Goal: Transaction & Acquisition: Purchase product/service

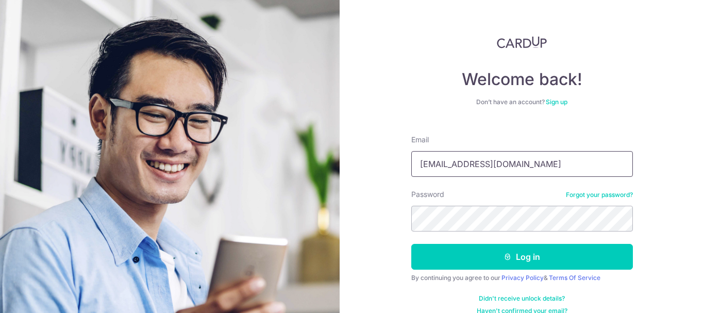
click at [539, 160] on input "[EMAIL_ADDRESS][DOMAIN_NAME]" at bounding box center [521, 164] width 221 height 26
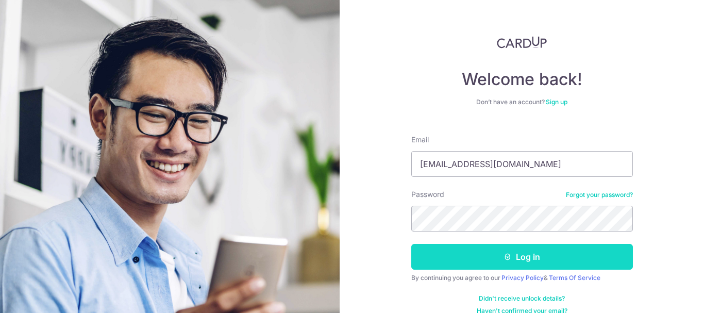
click at [509, 258] on icon "submit" at bounding box center [507, 256] width 8 height 8
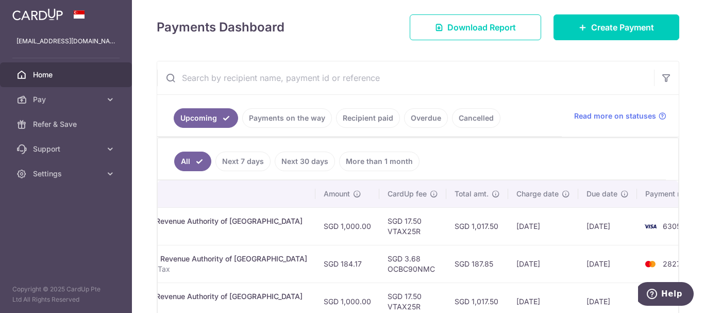
scroll to position [104, 0]
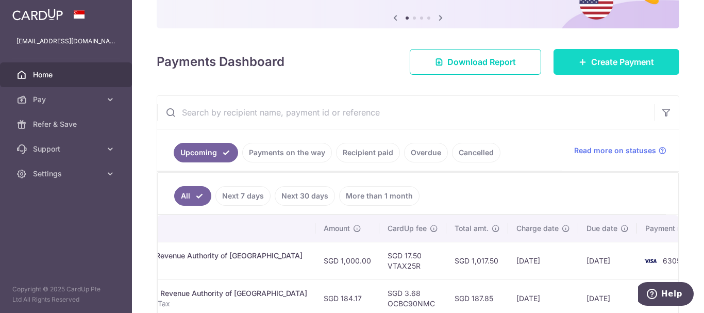
click at [615, 64] on span "Create Payment" at bounding box center [622, 62] width 63 height 12
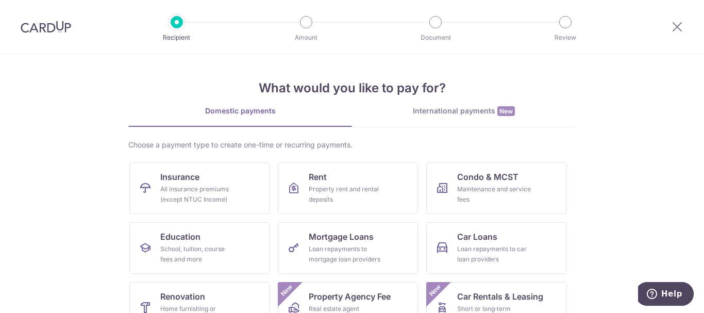
click at [33, 24] on img at bounding box center [46, 27] width 50 height 12
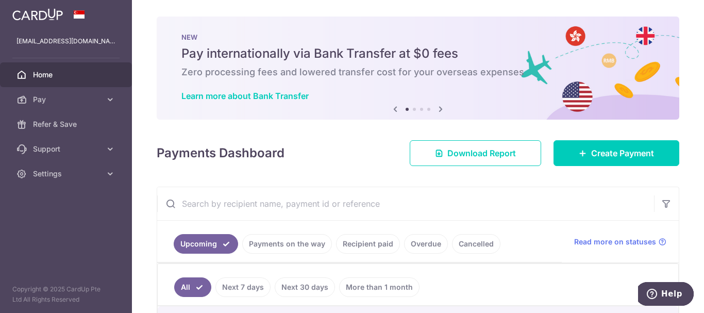
click at [441, 108] on icon at bounding box center [440, 109] width 12 height 13
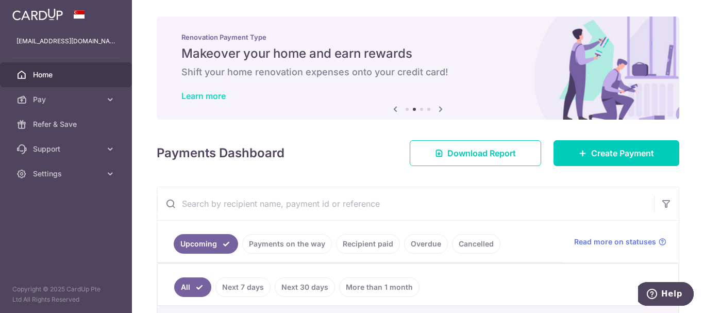
click at [208, 95] on link "Learn more" at bounding box center [203, 96] width 44 height 10
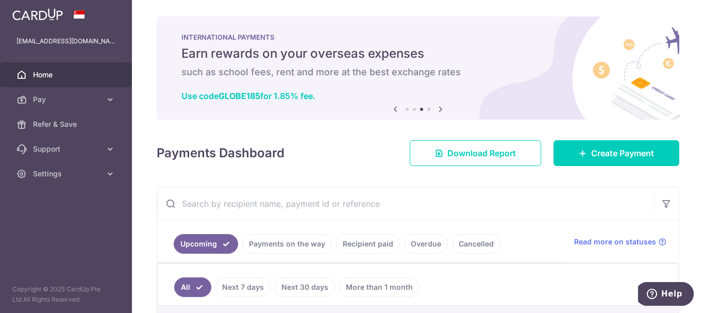
click at [440, 109] on icon at bounding box center [440, 109] width 12 height 13
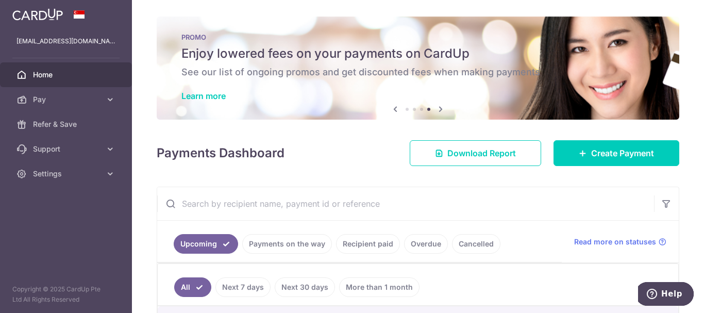
click at [390, 109] on icon at bounding box center [395, 109] width 12 height 13
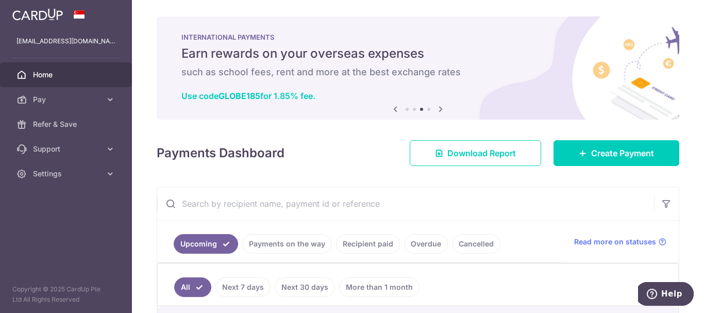
click at [390, 109] on icon at bounding box center [395, 109] width 12 height 13
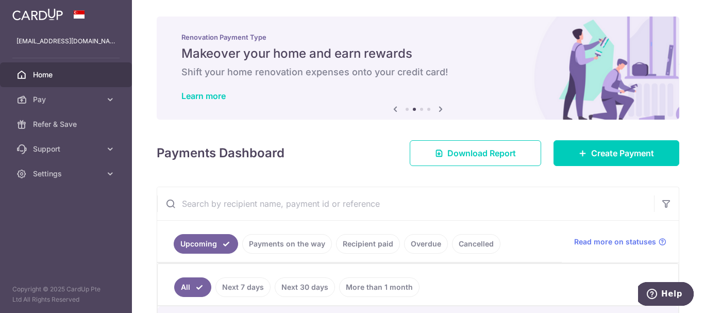
click at [440, 108] on icon at bounding box center [440, 109] width 12 height 13
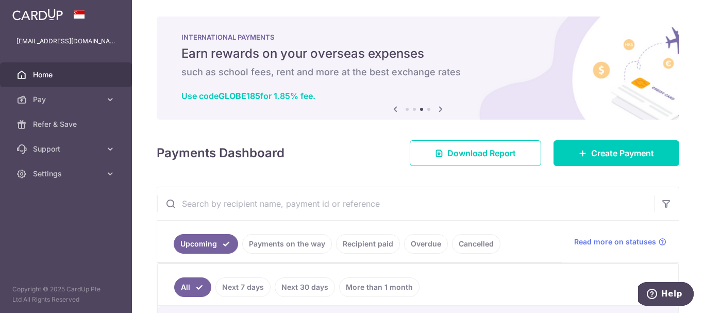
click at [440, 108] on icon at bounding box center [440, 109] width 12 height 13
click at [438, 108] on icon at bounding box center [440, 109] width 12 height 13
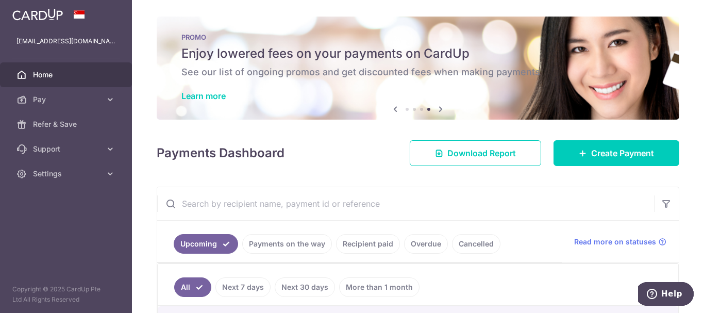
click at [390, 110] on icon at bounding box center [395, 109] width 12 height 13
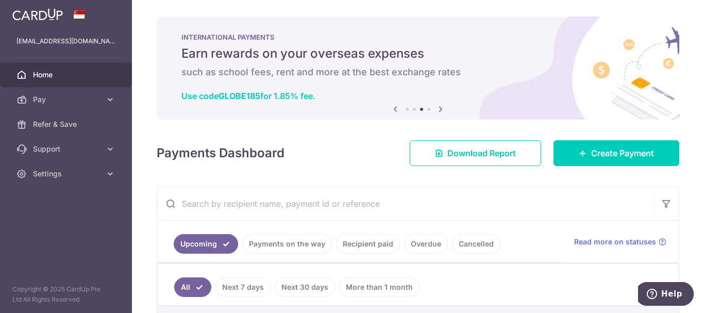
click at [440, 107] on icon at bounding box center [440, 109] width 12 height 13
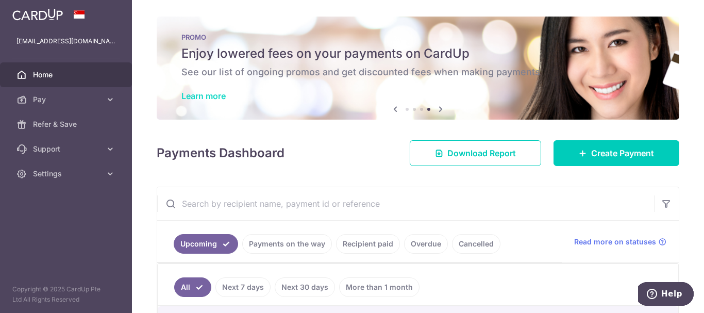
click at [219, 92] on link "Learn more" at bounding box center [203, 96] width 44 height 10
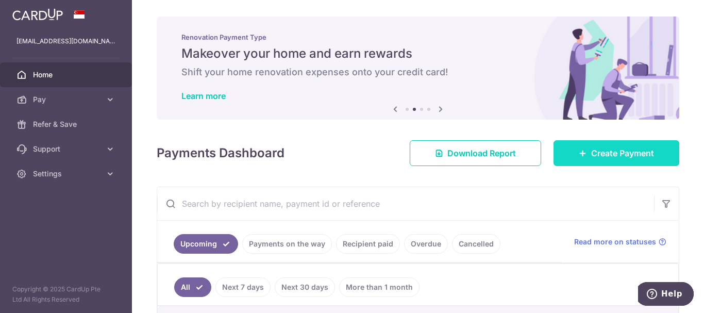
click at [591, 160] on link "Create Payment" at bounding box center [616, 153] width 126 height 26
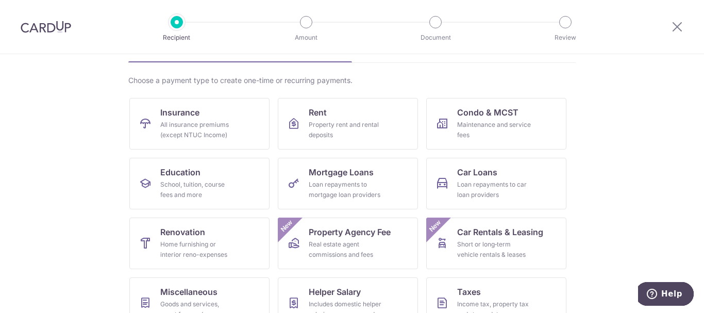
scroll to position [103, 0]
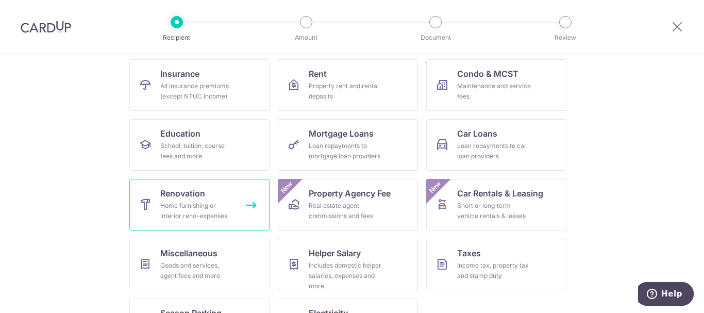
click at [167, 200] on link "Renovation Home furnishing or interior reno-expenses" at bounding box center [199, 205] width 140 height 52
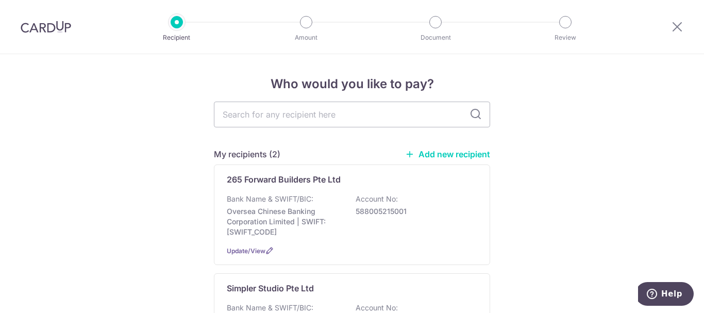
click at [49, 31] on img at bounding box center [46, 27] width 50 height 12
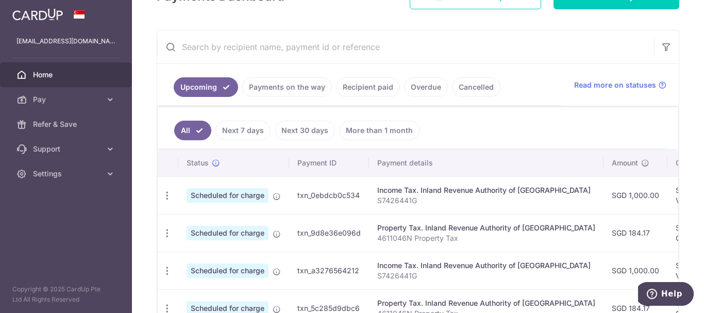
scroll to position [143, 0]
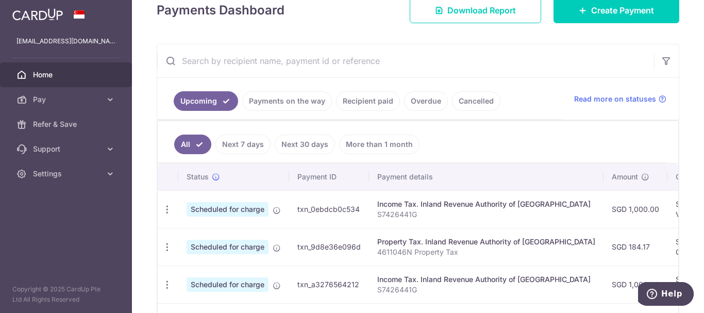
click at [357, 101] on link "Recipient paid" at bounding box center [368, 101] width 64 height 20
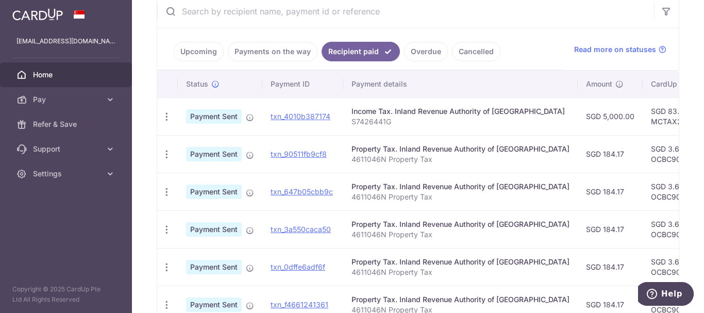
scroll to position [175, 0]
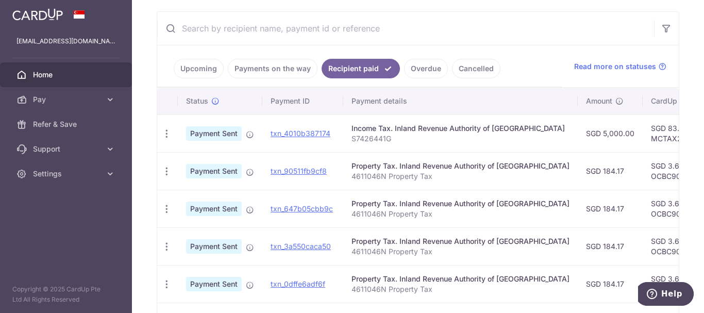
click at [424, 73] on link "Overdue" at bounding box center [426, 69] width 44 height 20
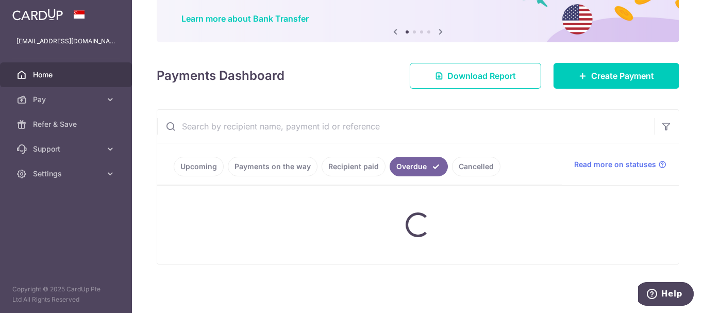
scroll to position [140, 0]
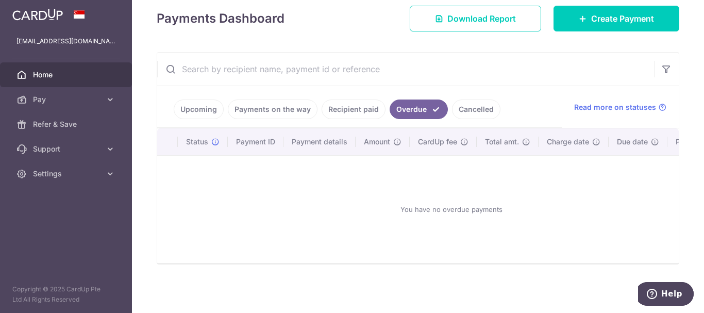
click at [478, 106] on link "Cancelled" at bounding box center [476, 109] width 48 height 20
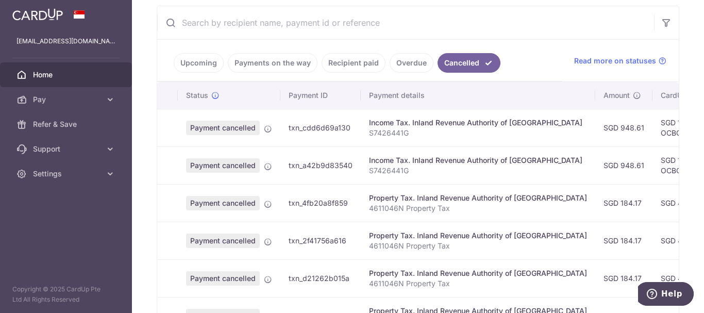
scroll to position [175, 0]
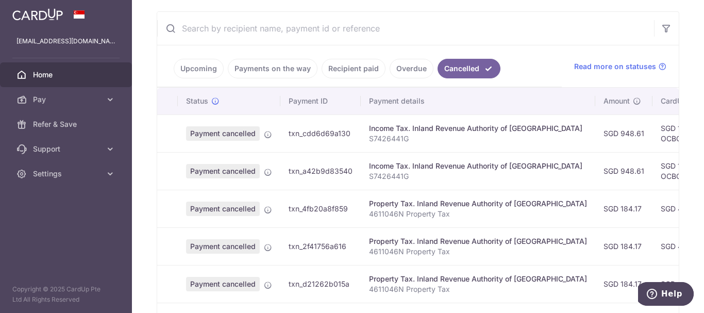
drag, startPoint x: 344, startPoint y: 70, endPoint x: 338, endPoint y: 68, distance: 5.9
click at [344, 70] on link "Recipient paid" at bounding box center [353, 69] width 64 height 20
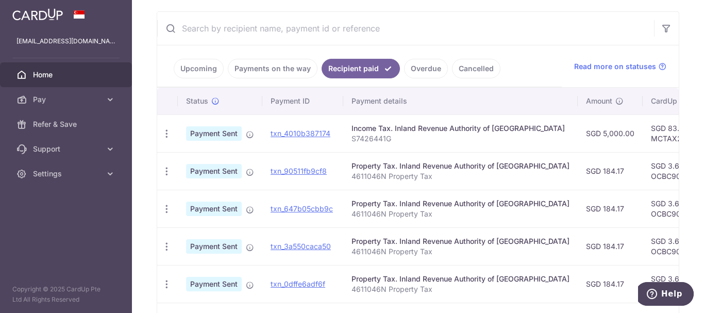
click at [276, 70] on link "Payments on the way" at bounding box center [273, 69] width 90 height 20
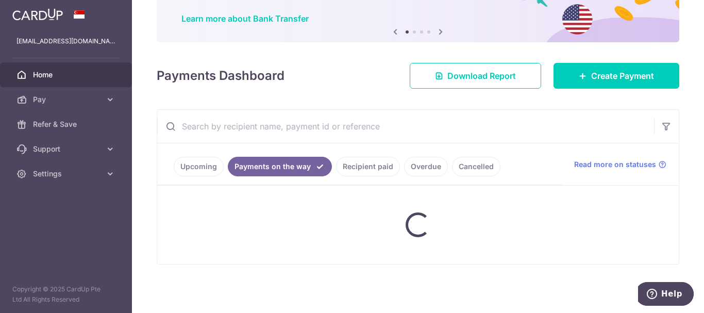
scroll to position [140, 0]
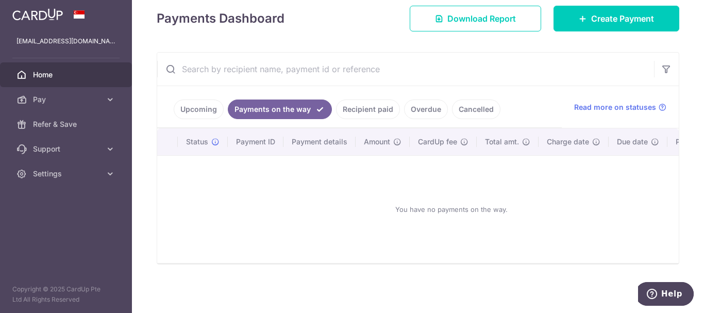
click at [369, 109] on link "Recipient paid" at bounding box center [368, 109] width 64 height 20
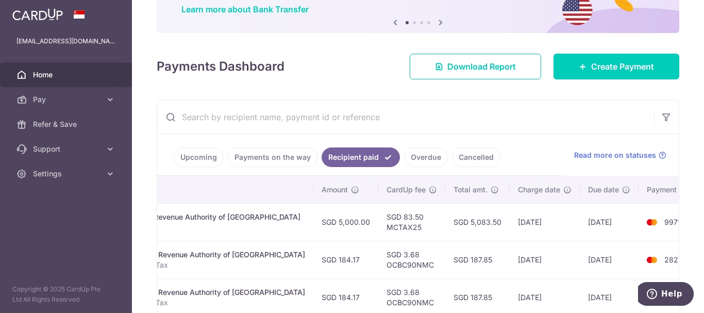
scroll to position [72, 0]
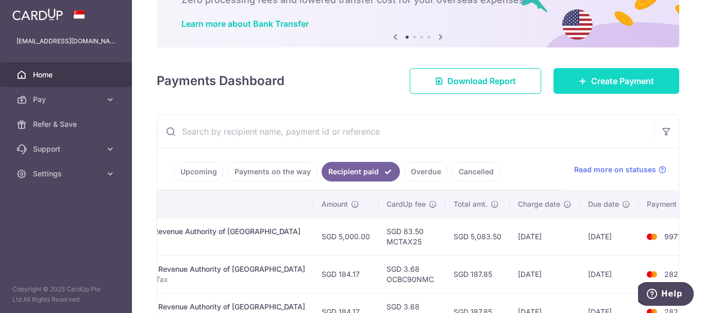
click at [579, 82] on icon at bounding box center [582, 81] width 8 height 8
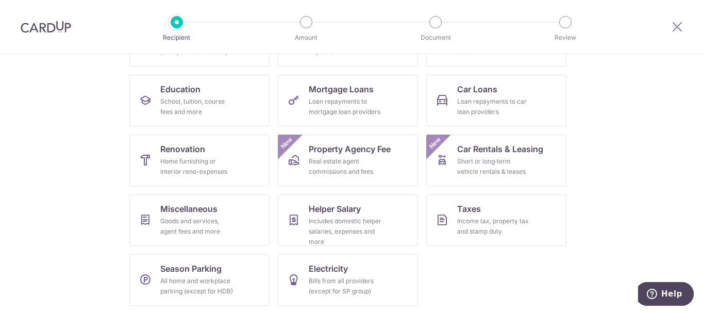
scroll to position [148, 0]
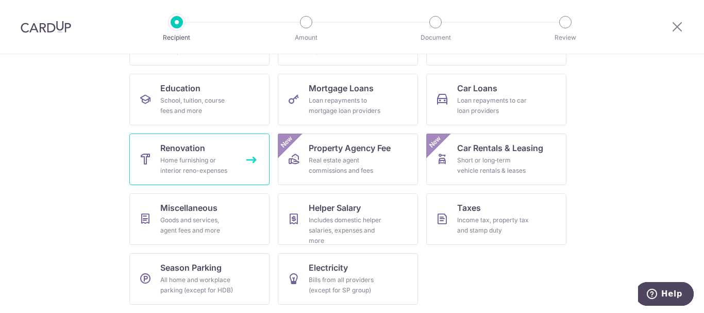
click at [205, 153] on link "Renovation Home furnishing or interior reno-expenses" at bounding box center [199, 159] width 140 height 52
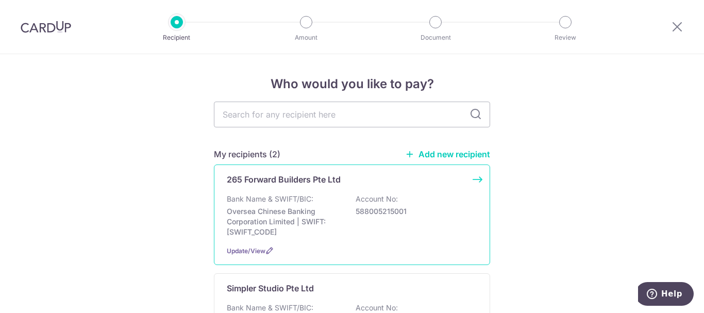
click at [299, 194] on p "Bank Name & SWIFT/BIC:" at bounding box center [270, 199] width 87 height 10
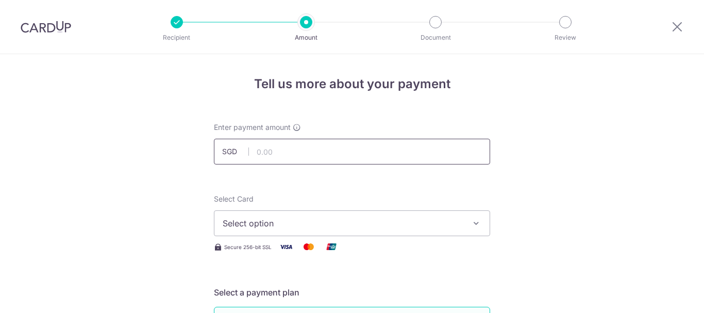
click at [291, 152] on input "text" at bounding box center [352, 152] width 276 height 26
type input "1,400.00"
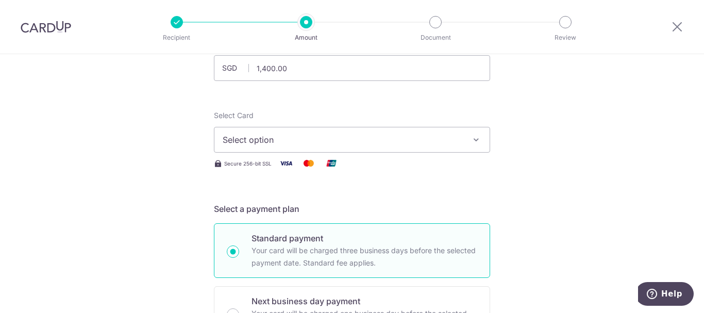
scroll to position [103, 0]
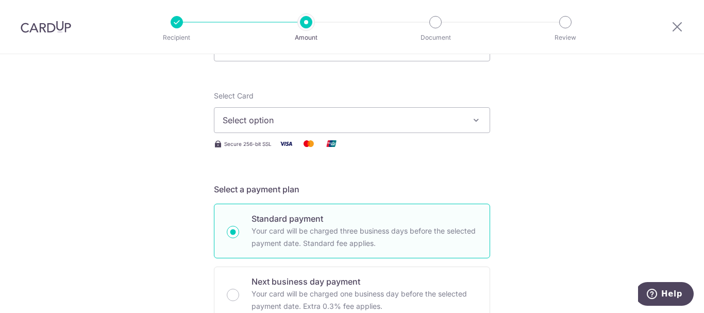
click at [479, 111] on button "Select option" at bounding box center [352, 120] width 276 height 26
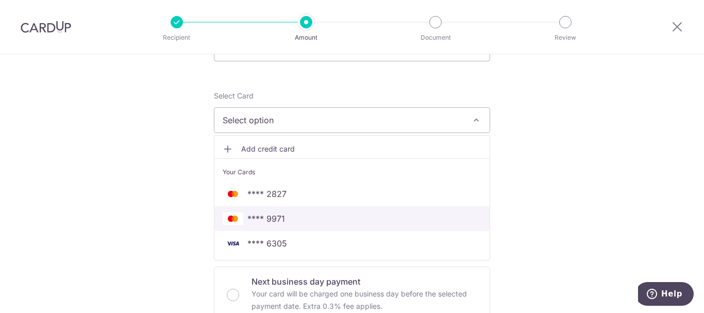
click at [273, 220] on span "**** 9971" at bounding box center [266, 218] width 38 height 12
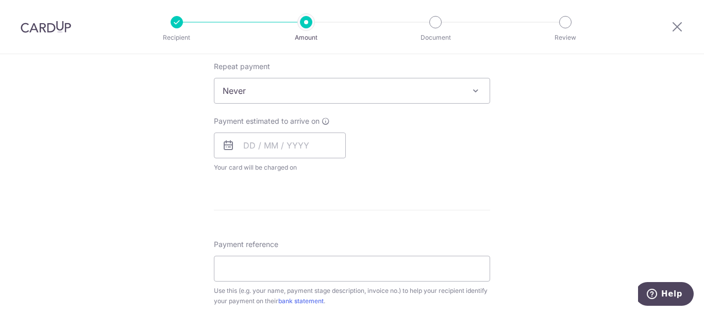
scroll to position [361, 0]
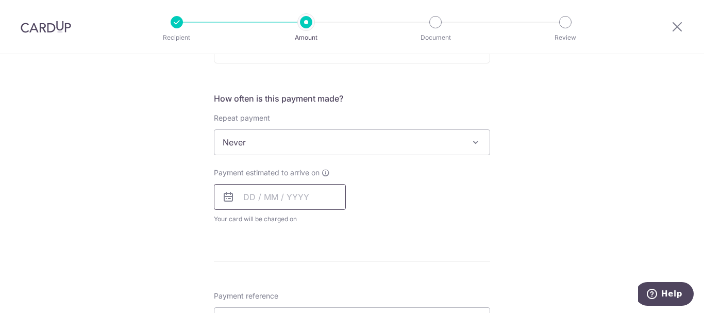
click at [290, 199] on input "text" at bounding box center [280, 197] width 132 height 26
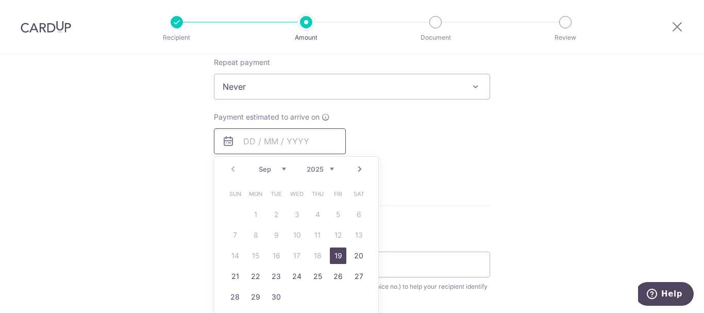
scroll to position [464, 0]
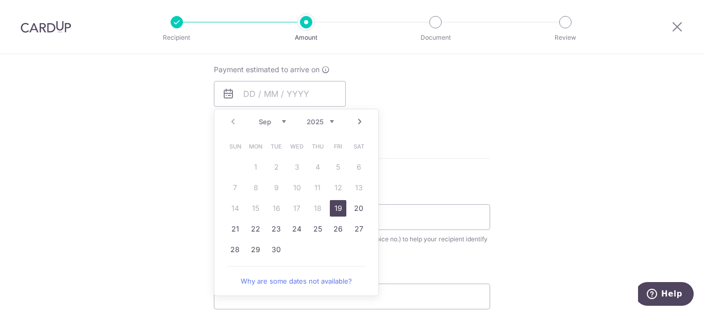
click at [335, 210] on link "19" at bounding box center [338, 208] width 16 height 16
type input "19/09/2025"
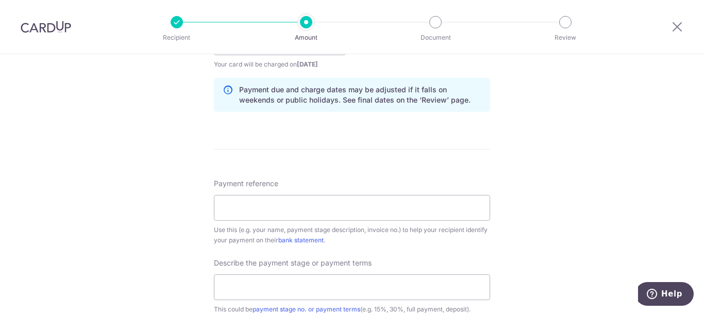
scroll to position [567, 0]
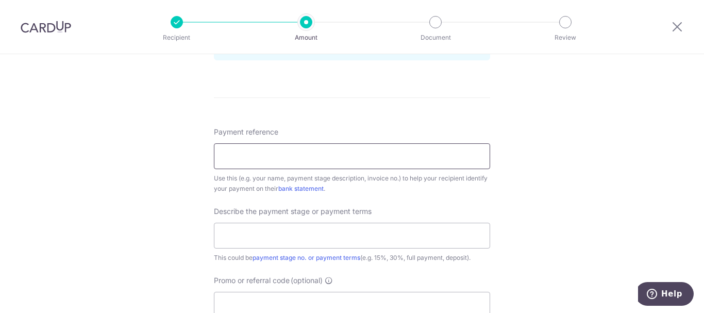
click at [414, 161] on input "Payment reference" at bounding box center [352, 156] width 276 height 26
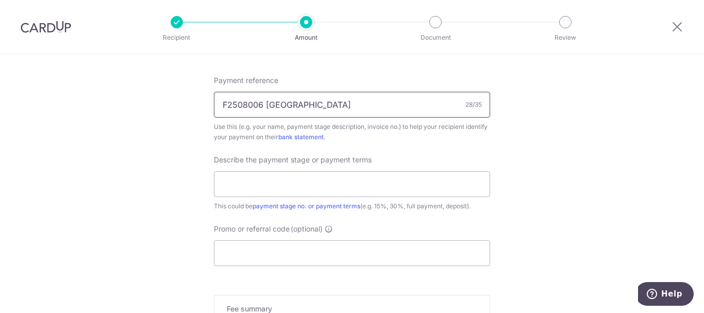
scroll to position [670, 0]
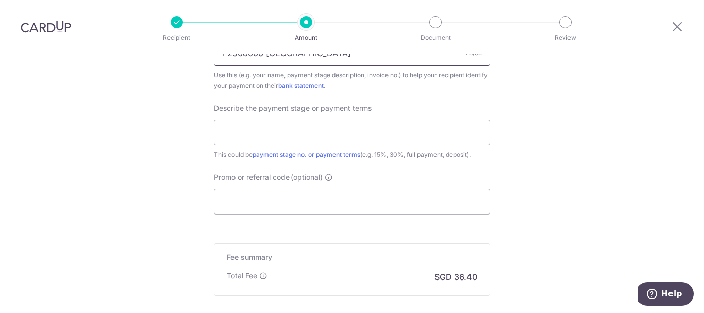
type input "F2508006 127C JALAN DERMAWAN"
click at [287, 134] on input "text" at bounding box center [352, 133] width 276 height 26
type input "FULL PAYMENT"
click at [372, 201] on input "Promo or referral code (optional)" at bounding box center [352, 202] width 276 height 26
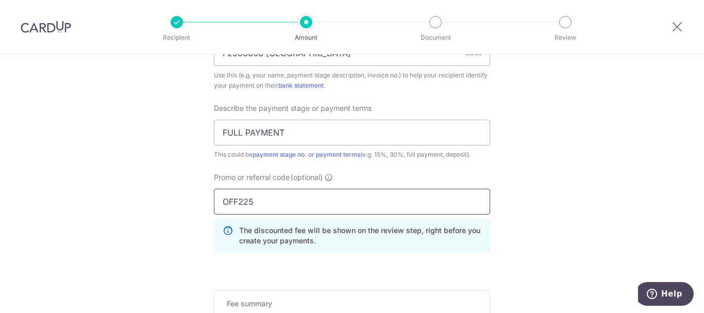
type input "OFF225"
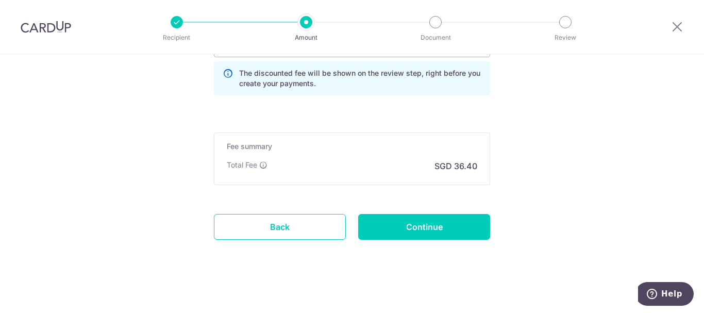
scroll to position [831, 0]
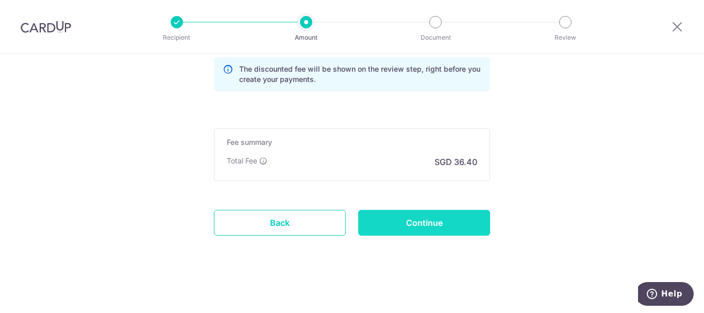
click at [418, 224] on input "Continue" at bounding box center [424, 223] width 132 height 26
type input "Create Schedule"
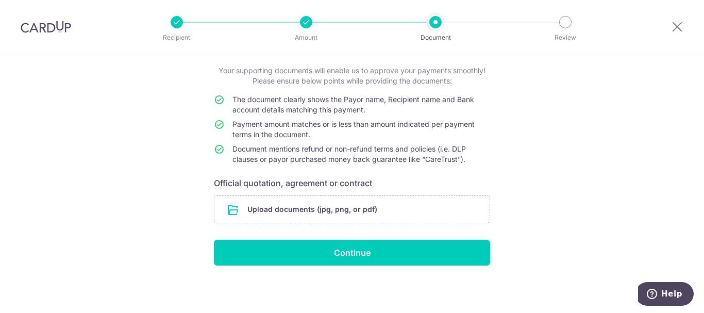
scroll to position [58, 0]
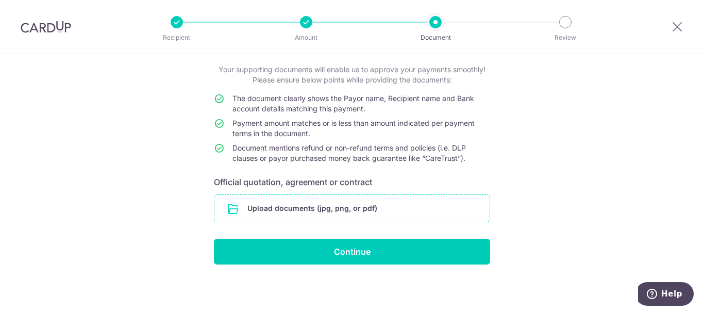
click at [323, 211] on input "file" at bounding box center [351, 208] width 275 height 27
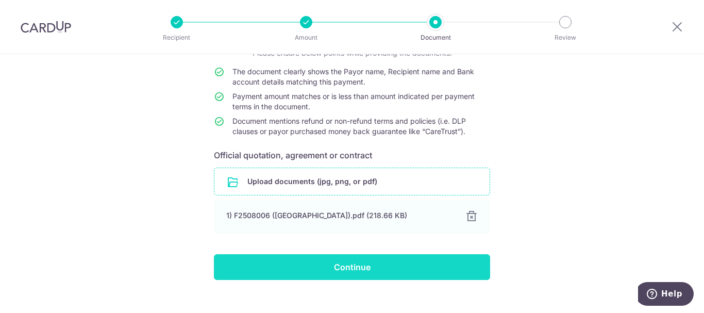
scroll to position [100, 0]
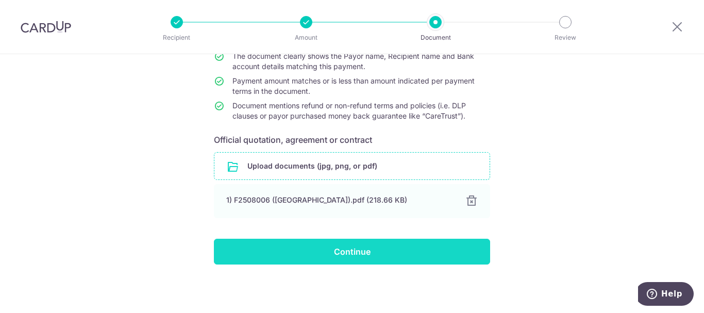
click at [357, 253] on input "Continue" at bounding box center [352, 251] width 276 height 26
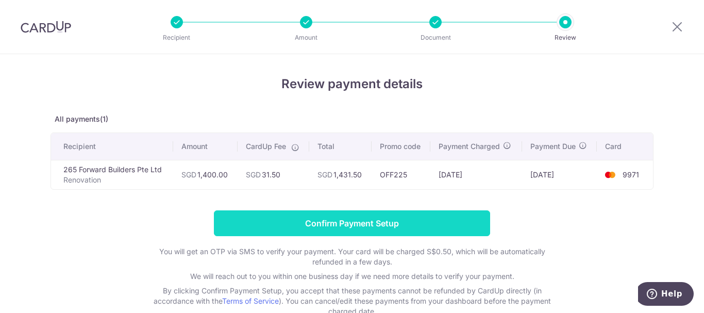
click at [389, 227] on input "Confirm Payment Setup" at bounding box center [352, 223] width 276 height 26
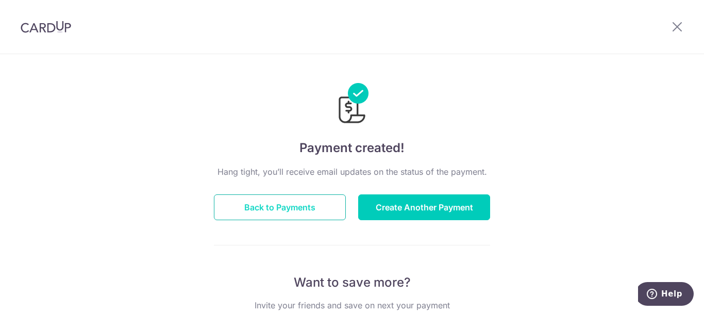
click at [267, 210] on button "Back to Payments" at bounding box center [280, 207] width 132 height 26
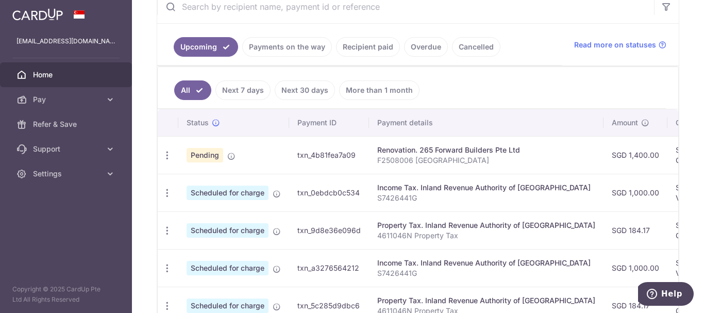
scroll to position [258, 0]
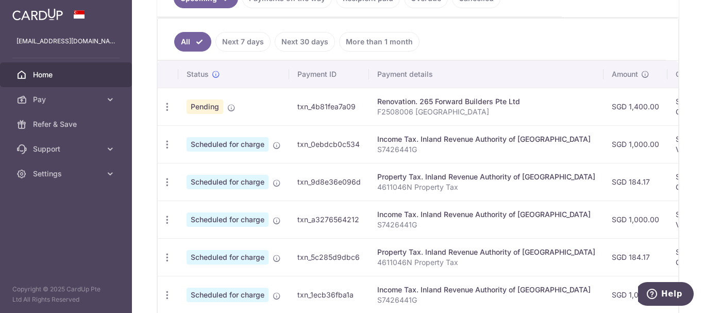
click at [340, 103] on td "txn_4b81fea7a09" at bounding box center [329, 107] width 80 height 38
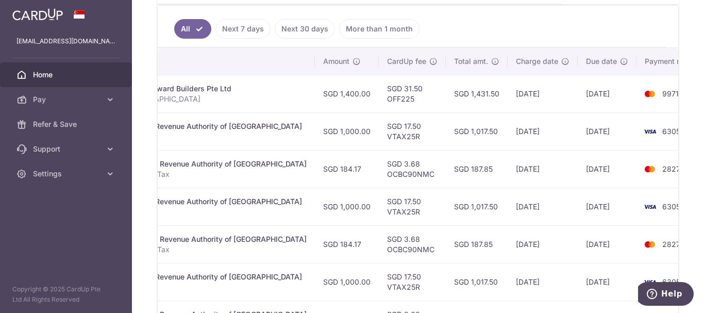
scroll to position [231, 0]
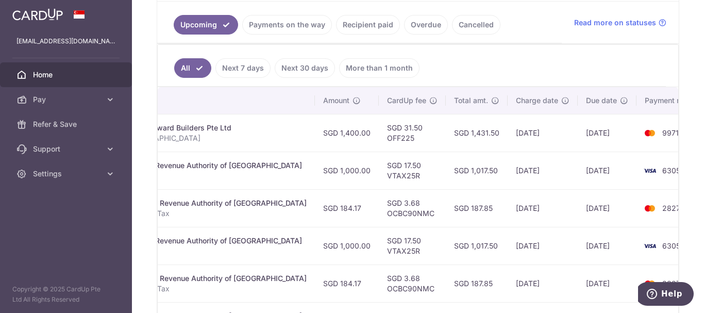
click at [577, 137] on td "[DATE]" at bounding box center [606, 133] width 59 height 38
click at [459, 137] on td "SGD 1,431.50" at bounding box center [477, 133] width 62 height 38
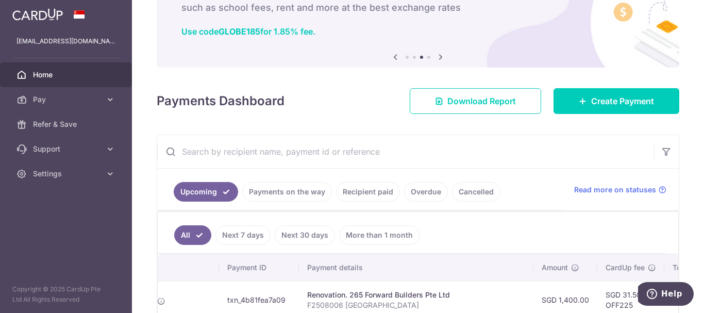
scroll to position [25, 0]
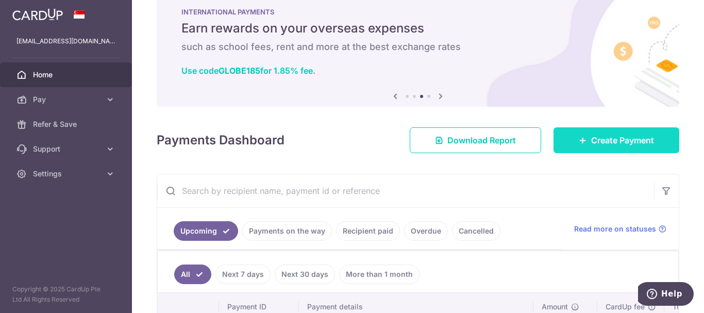
click at [644, 136] on span "Create Payment" at bounding box center [622, 140] width 63 height 12
